Goal: Information Seeking & Learning: Learn about a topic

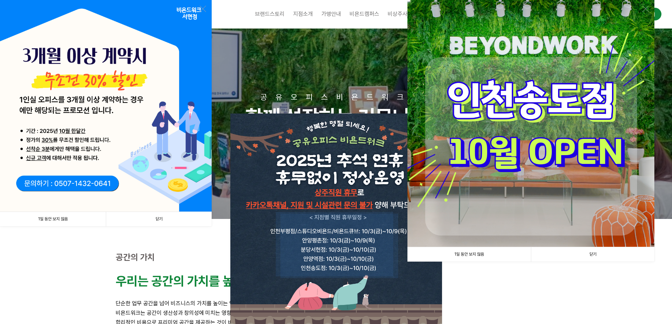
click at [59, 219] on link "1일 동안 보지 않음" at bounding box center [53, 219] width 106 height 14
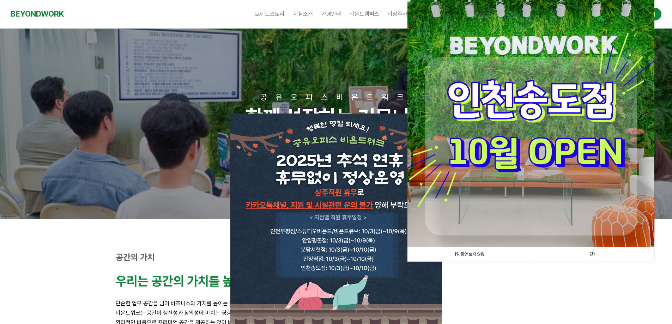
click at [479, 255] on link "1일 동안 보지 않음" at bounding box center [468, 254] width 123 height 14
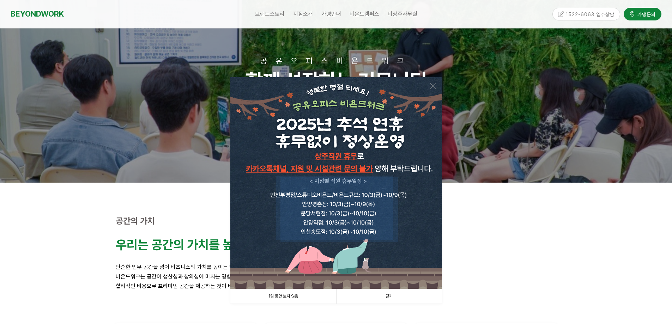
scroll to position [106, 0]
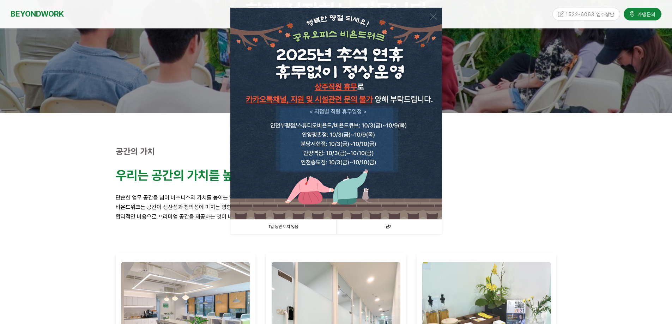
click at [294, 227] on link "1일 동안 보지 않음" at bounding box center [283, 227] width 106 height 14
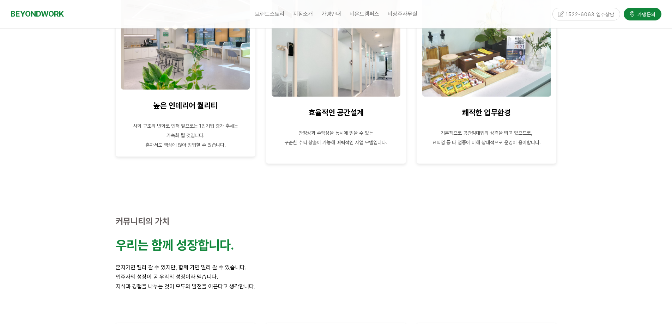
scroll to position [388, 0]
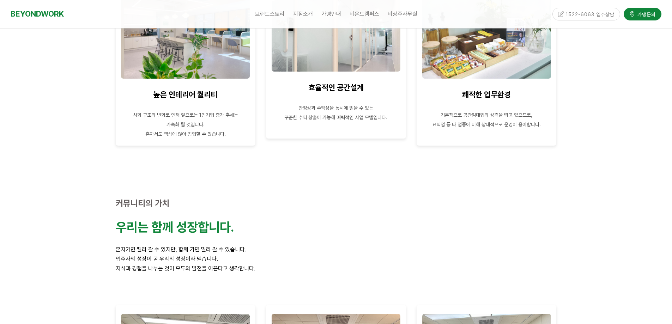
click at [342, 102] on p at bounding box center [335, 98] width 129 height 10
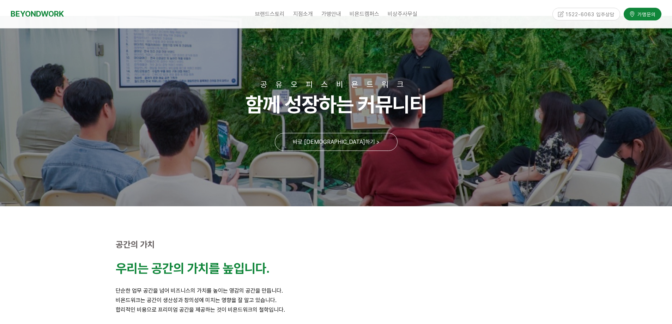
scroll to position [0, 0]
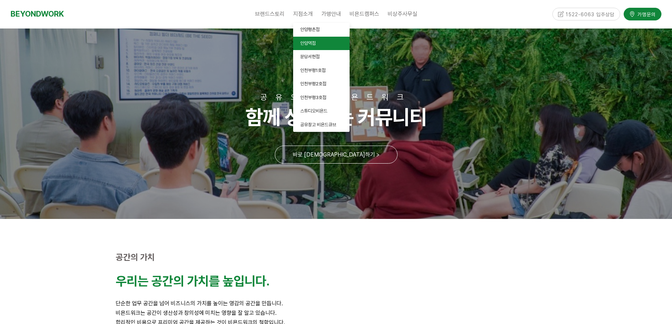
click at [308, 42] on span "안양역점" at bounding box center [308, 43] width 16 height 5
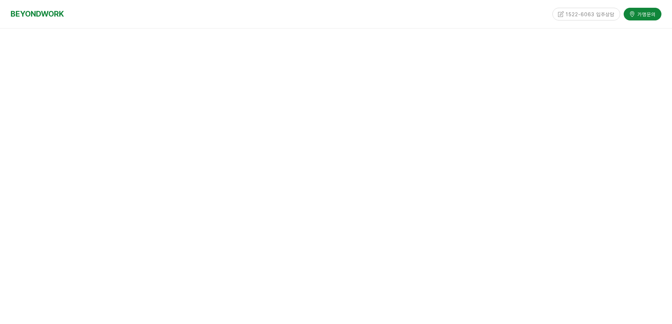
click at [305, 41] on div "안양역 바로앞! 단독빌딩 라운지형 공유오피스 1호선 안양역 전 층이 라운지로 구성되어 휴식과 업무가 동시에 가능한 돋보적인 공간! 안양역 바로…" at bounding box center [336, 161] width 672 height 265
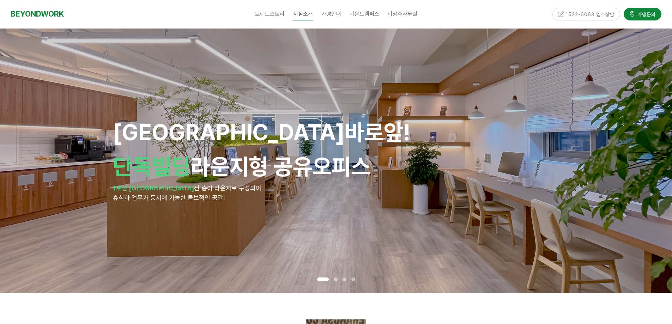
click at [336, 278] on span at bounding box center [336, 280] width 4 height 4
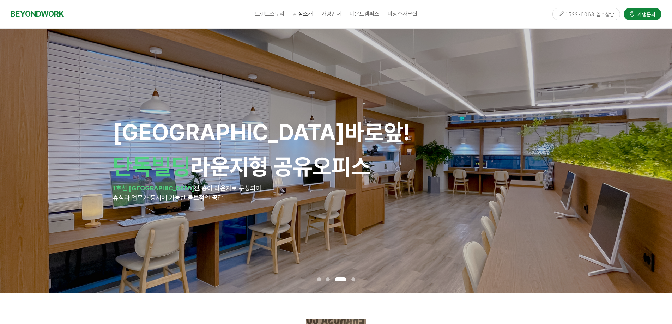
click at [345, 279] on span at bounding box center [341, 280] width 12 height 4
click at [355, 280] on span at bounding box center [353, 280] width 4 height 4
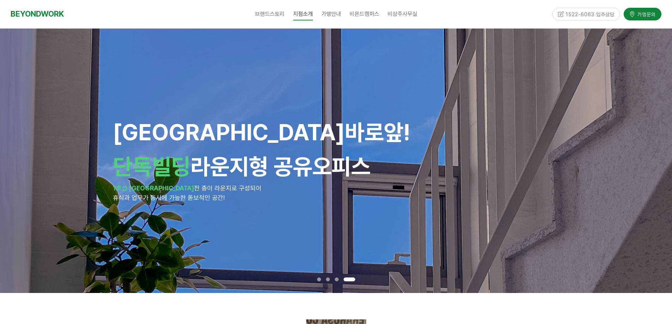
click at [338, 280] on span at bounding box center [337, 280] width 4 height 4
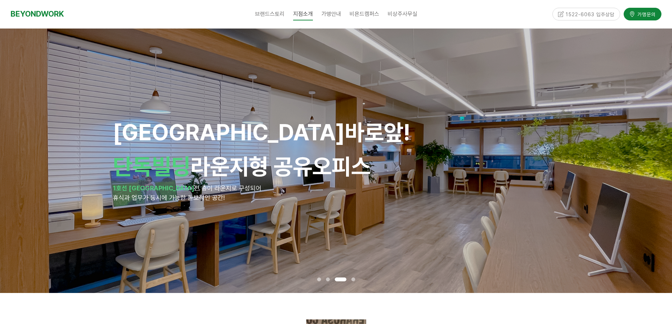
click at [326, 279] on span at bounding box center [328, 280] width 4 height 4
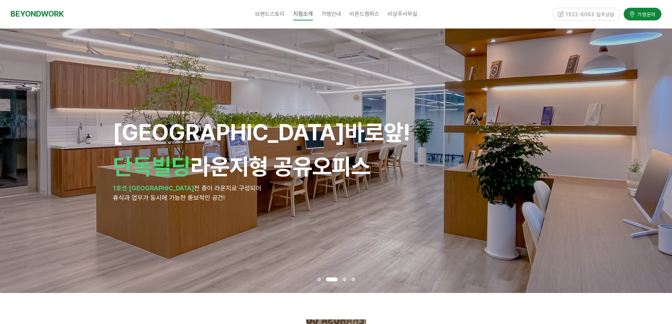
click at [317, 280] on span at bounding box center [319, 280] width 4 height 4
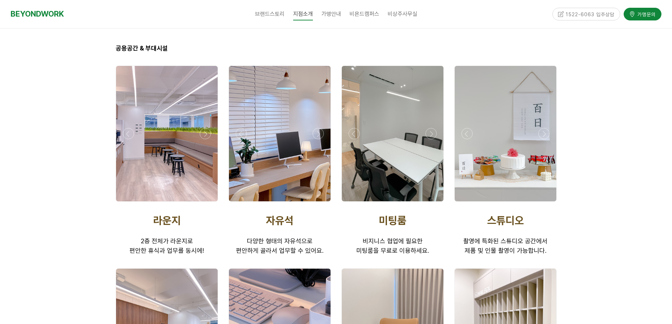
scroll to position [1094, 0]
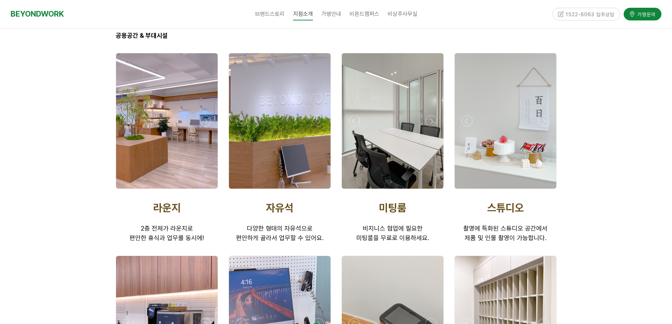
click at [432, 191] on div at bounding box center [393, 191] width 106 height 0
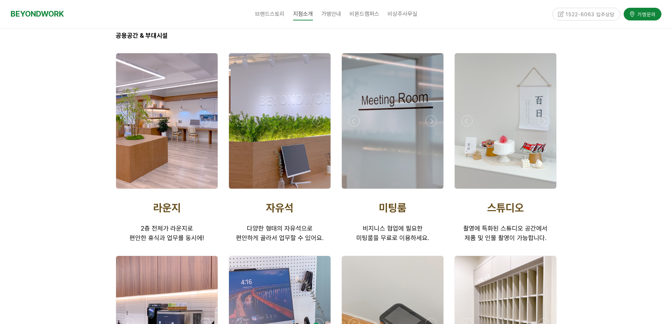
click at [432, 191] on div at bounding box center [393, 191] width 106 height 0
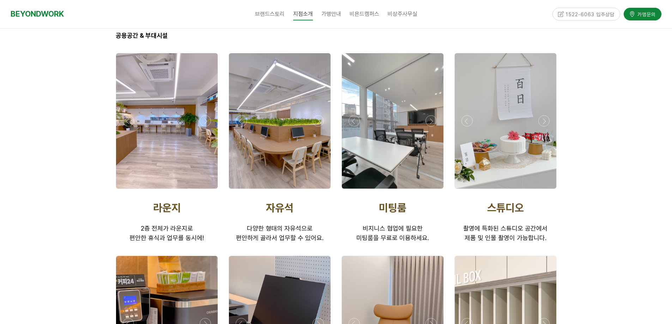
click at [401, 132] on div at bounding box center [393, 120] width 102 height 135
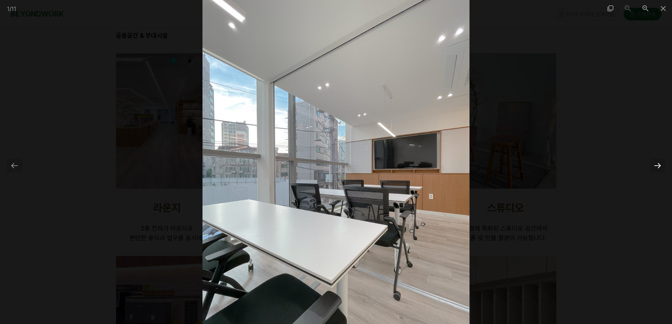
click at [658, 166] on div at bounding box center [657, 166] width 15 height 14
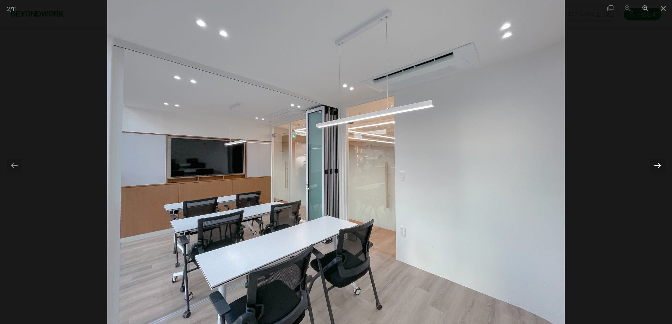
click at [658, 166] on div at bounding box center [657, 166] width 15 height 14
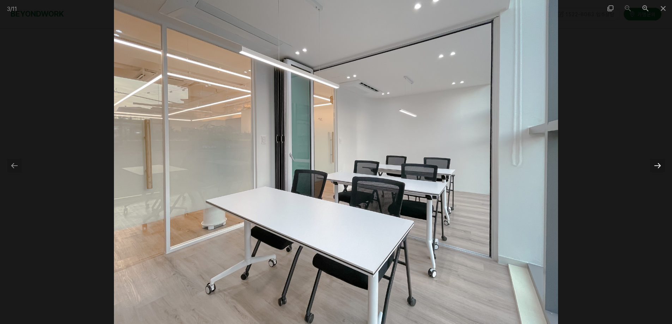
click at [658, 166] on div at bounding box center [657, 166] width 15 height 14
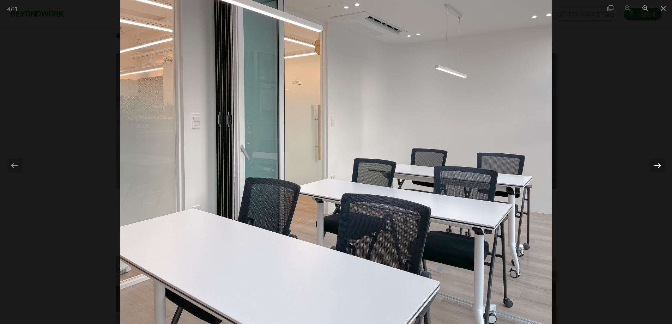
click at [658, 166] on div at bounding box center [657, 166] width 15 height 14
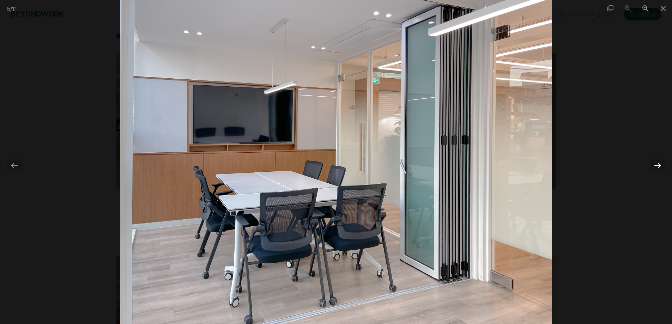
click at [658, 166] on div at bounding box center [657, 166] width 15 height 14
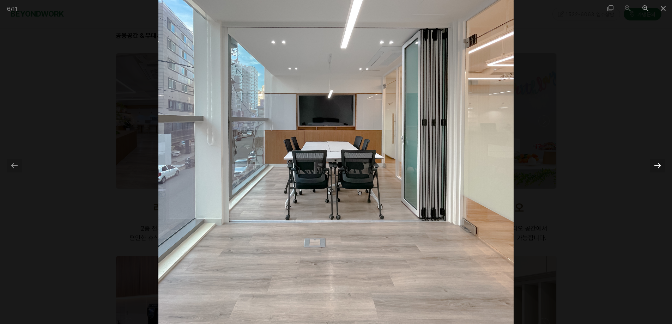
click at [658, 166] on div at bounding box center [657, 166] width 15 height 14
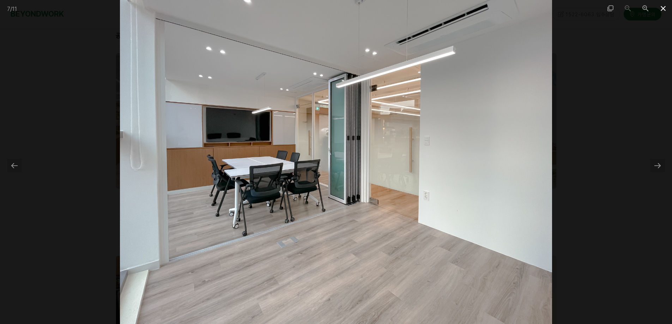
click at [665, 9] on span at bounding box center [663, 8] width 18 height 17
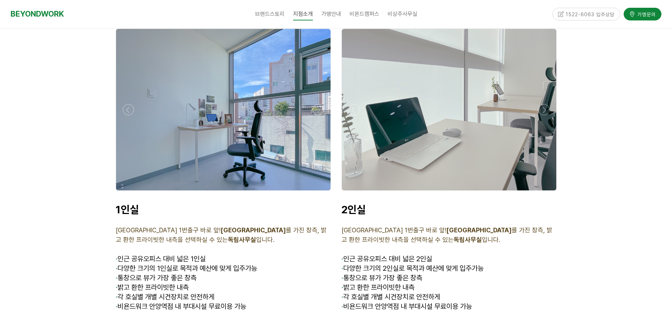
scroll to position [1658, 0]
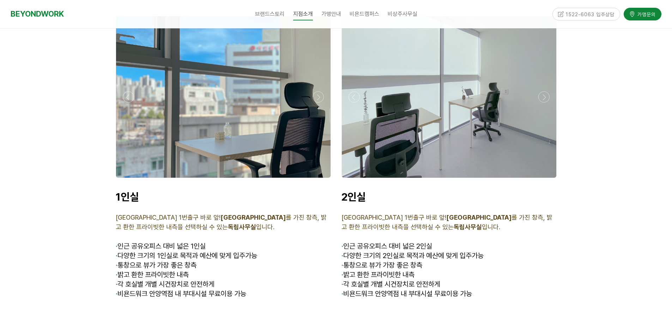
click at [318, 180] on div at bounding box center [223, 180] width 219 height 0
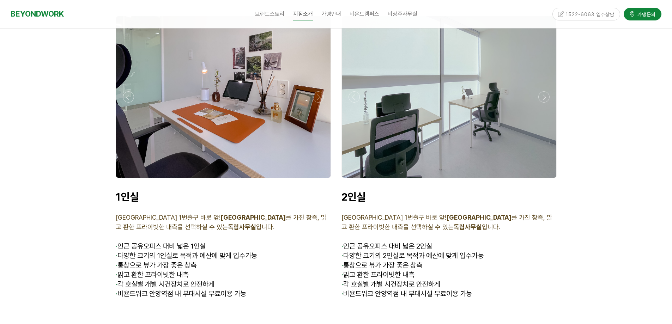
scroll to position [1588, 0]
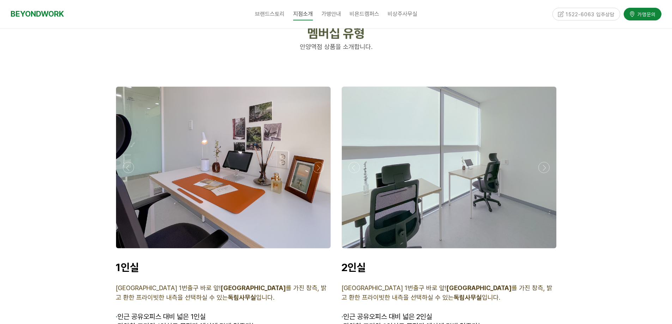
click at [318, 250] on div at bounding box center [223, 250] width 219 height 0
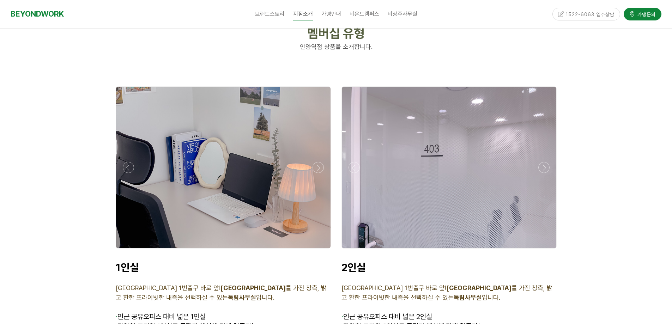
click at [543, 250] on div at bounding box center [449, 250] width 219 height 0
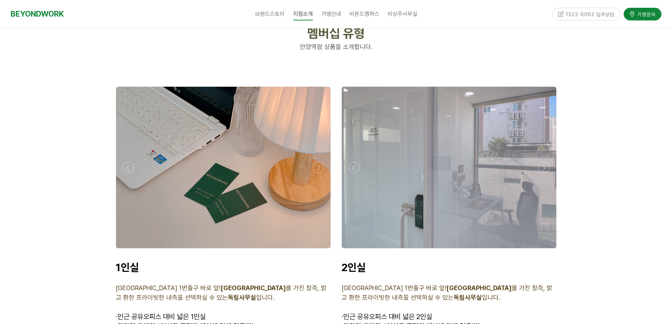
click at [543, 250] on div at bounding box center [449, 250] width 219 height 0
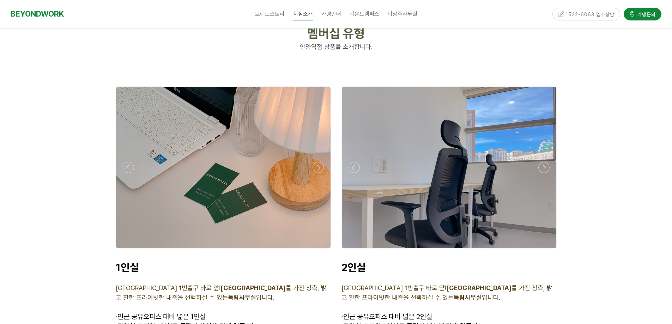
click at [543, 250] on div at bounding box center [449, 250] width 219 height 0
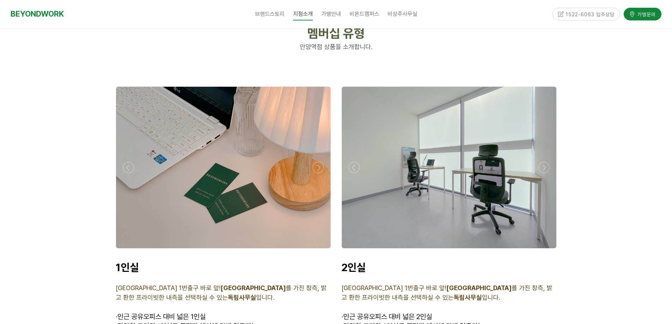
click at [543, 250] on div at bounding box center [449, 250] width 219 height 0
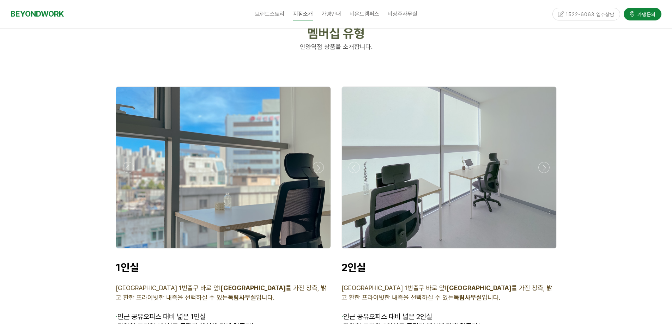
click at [543, 250] on div at bounding box center [449, 250] width 219 height 0
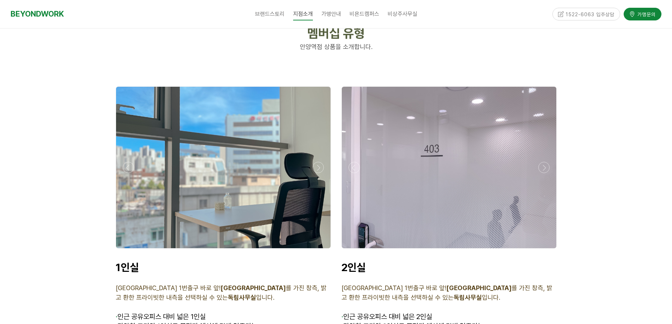
click at [543, 250] on div at bounding box center [449, 250] width 219 height 0
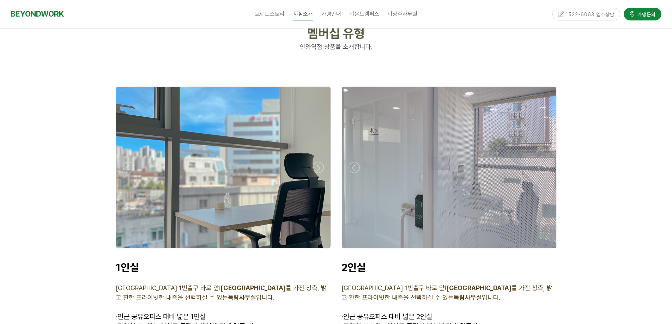
click at [543, 250] on div at bounding box center [449, 250] width 219 height 0
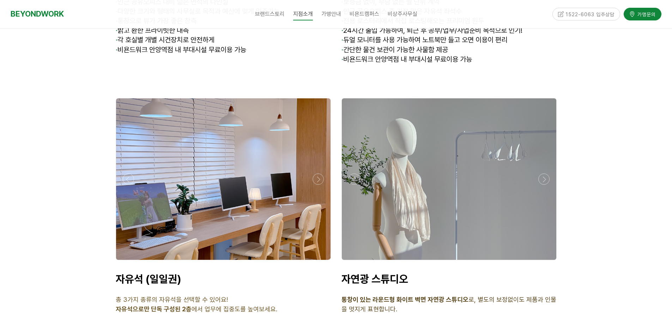
scroll to position [2244, 0]
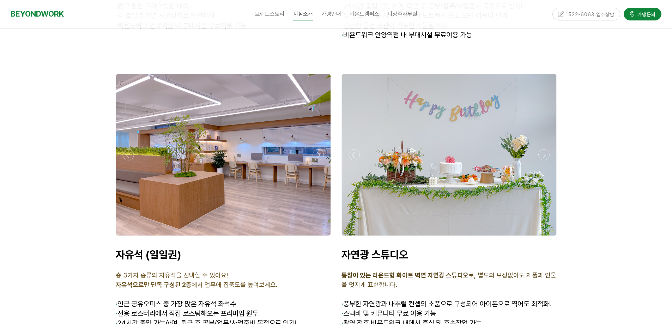
click at [471, 177] on div at bounding box center [449, 155] width 214 height 162
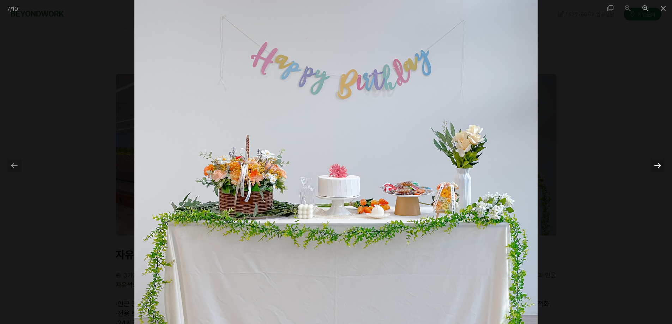
click at [659, 164] on div at bounding box center [657, 166] width 15 height 14
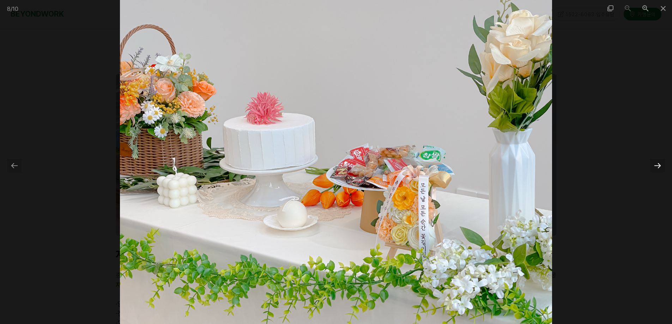
click at [659, 164] on div at bounding box center [657, 166] width 15 height 14
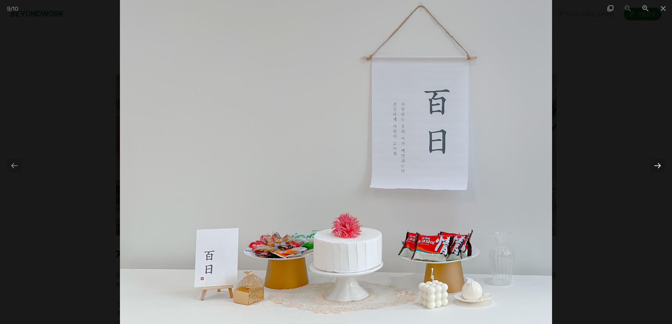
click at [659, 164] on div at bounding box center [657, 166] width 15 height 14
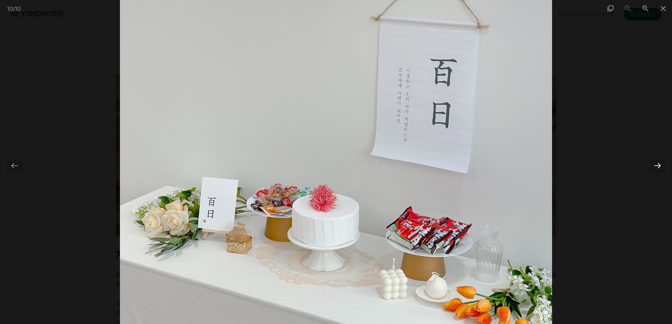
click at [659, 164] on div at bounding box center [657, 166] width 15 height 14
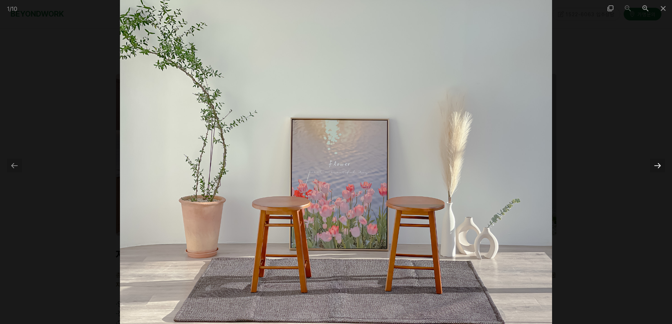
click at [659, 164] on div at bounding box center [657, 166] width 15 height 14
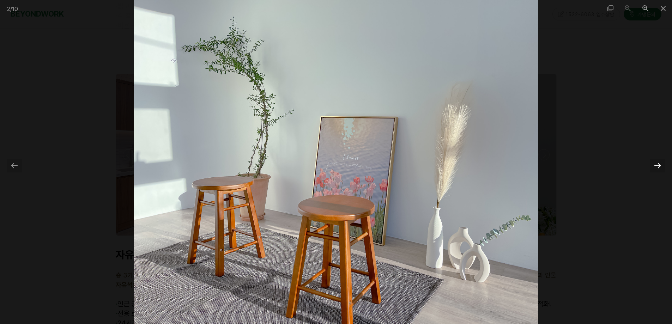
click at [659, 164] on div at bounding box center [657, 166] width 15 height 14
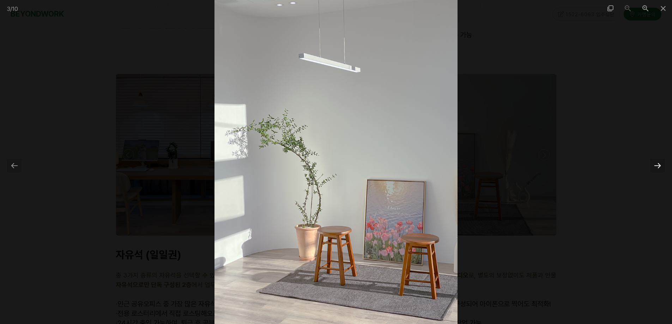
click at [659, 164] on div at bounding box center [657, 166] width 15 height 14
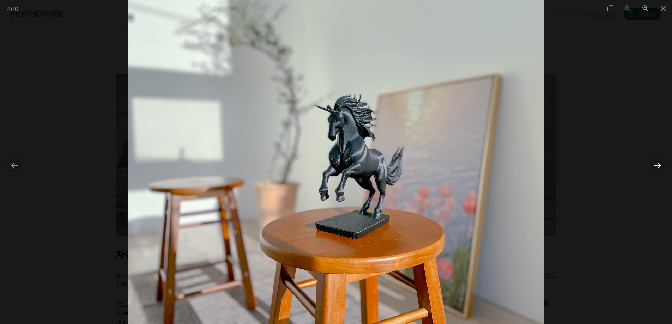
click at [659, 164] on div at bounding box center [657, 166] width 15 height 14
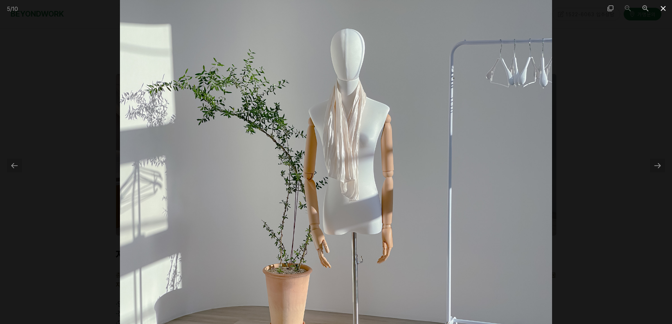
click at [660, 7] on span at bounding box center [663, 8] width 18 height 17
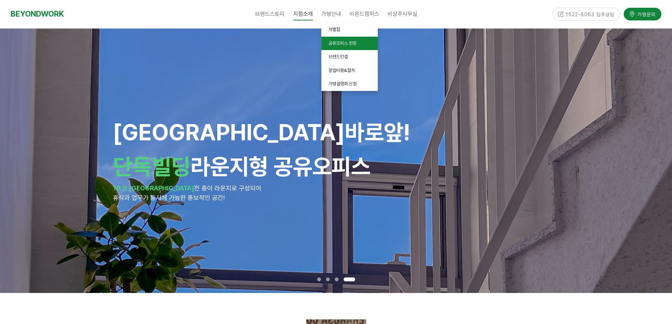
click at [335, 41] on span "공유오피스 전망" at bounding box center [342, 43] width 28 height 5
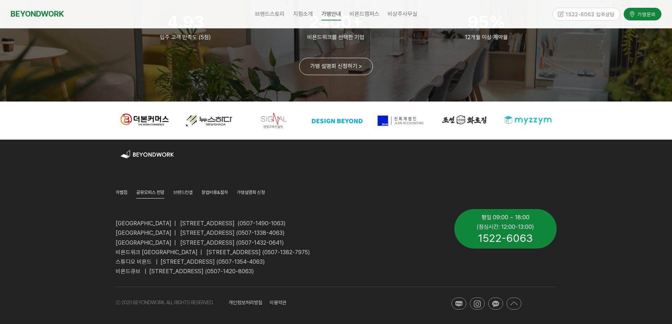
scroll to position [1123, 0]
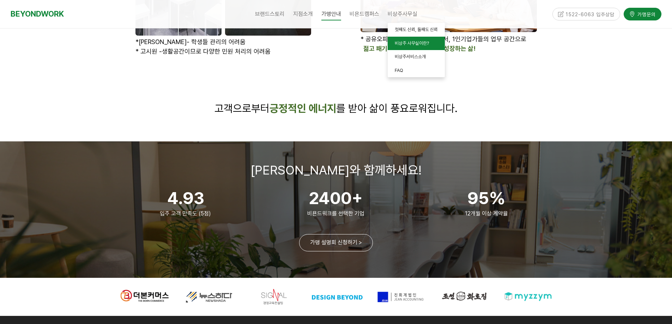
click at [417, 45] on span "비상주 사무실이란?" at bounding box center [412, 43] width 34 height 5
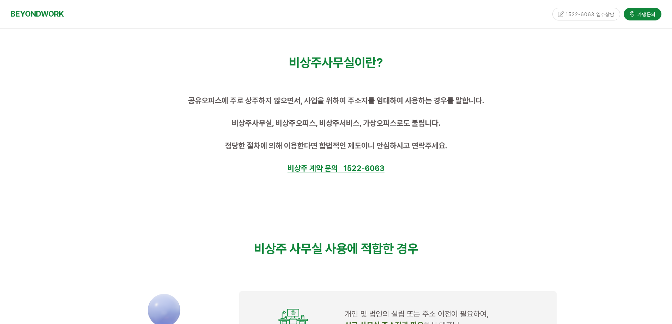
scroll to position [405, 0]
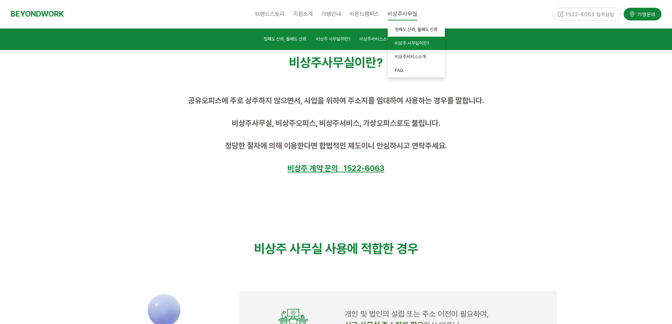
click at [405, 44] on span "비상주 사무실이란?" at bounding box center [412, 43] width 34 height 5
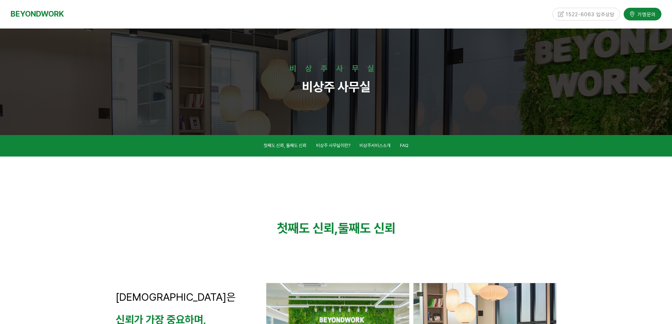
scroll to position [405, 0]
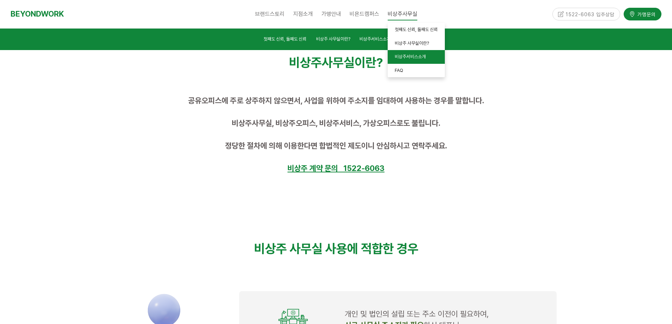
click at [406, 62] on link "비상주서비스소개" at bounding box center [416, 57] width 57 height 14
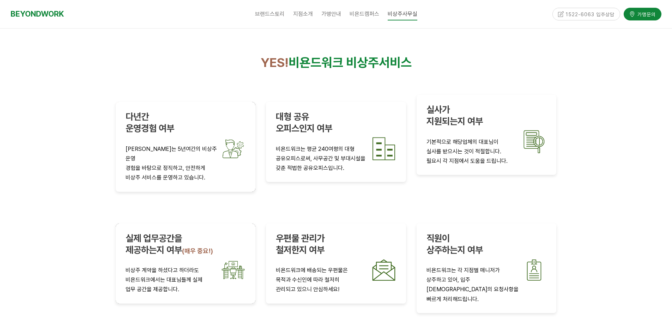
scroll to position [1217, 0]
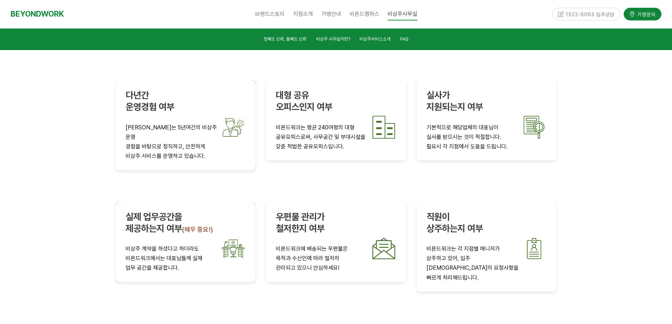
click at [389, 170] on div at bounding box center [336, 176] width 151 height 21
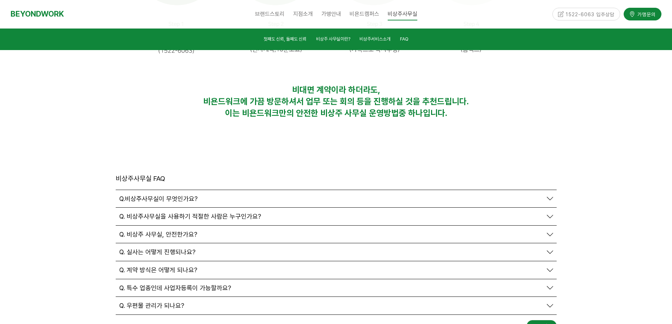
scroll to position [2346, 0]
click at [172, 230] on span "Q. 비상주 사무실, 안전한가요?" at bounding box center [158, 234] width 78 height 8
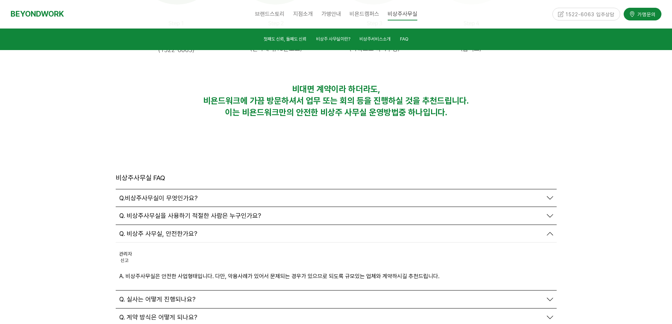
click at [173, 296] on span "Q. 실사는 어떻게 진행되나요?" at bounding box center [157, 300] width 76 height 8
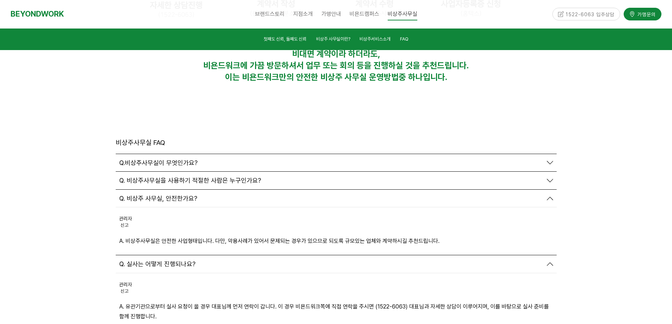
scroll to position [2416, 0]
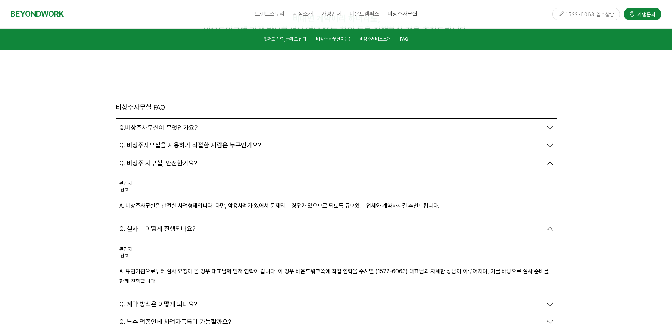
click at [173, 301] on span "Q. 계약 방식은 어떻게 되나요?" at bounding box center [158, 305] width 78 height 8
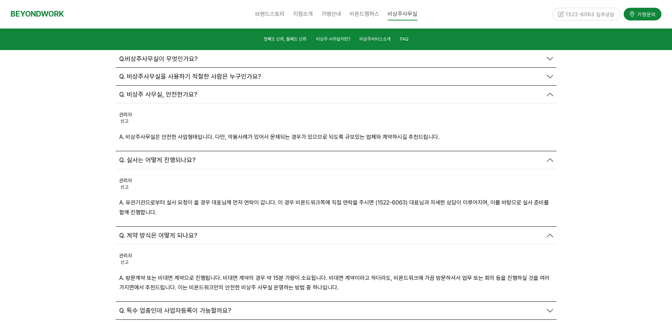
scroll to position [2487, 0]
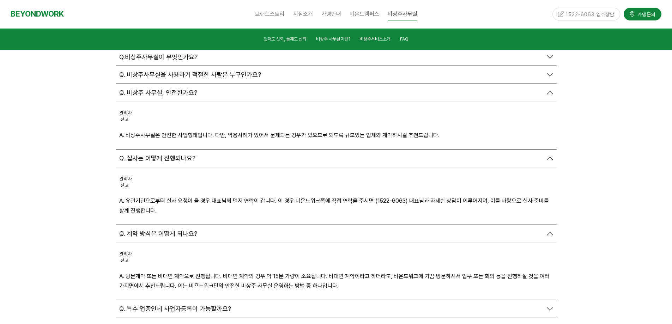
click at [169, 305] on span "Q. 특수 업종인데 사업자등록이 가능할까요?" at bounding box center [175, 309] width 112 height 8
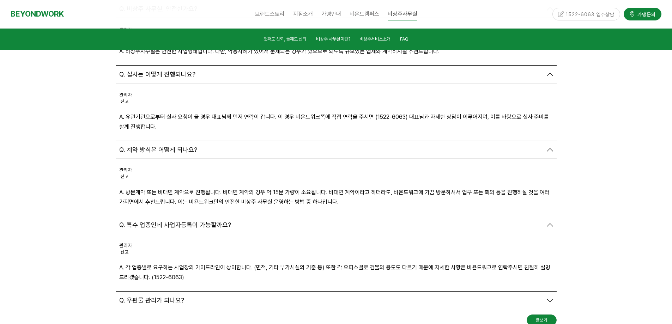
scroll to position [2593, 0]
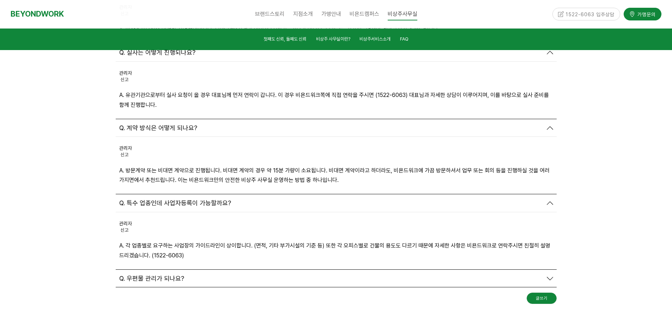
click at [181, 275] on span "Q. 우편물 관리가 되나요?" at bounding box center [151, 279] width 65 height 8
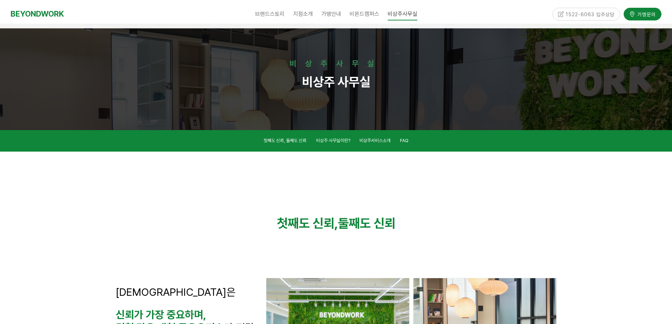
scroll to position [0, 0]
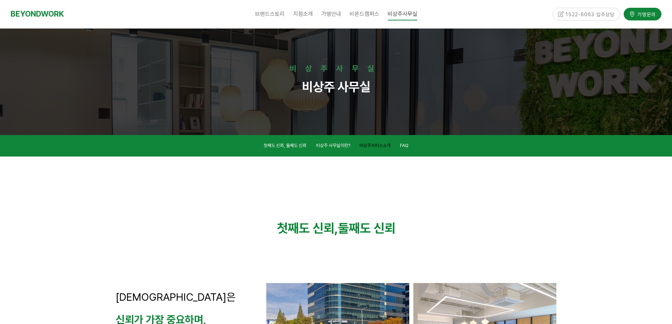
click at [389, 145] on span "비상주서비스소개" at bounding box center [374, 145] width 31 height 5
